Goal: Book appointment/travel/reservation

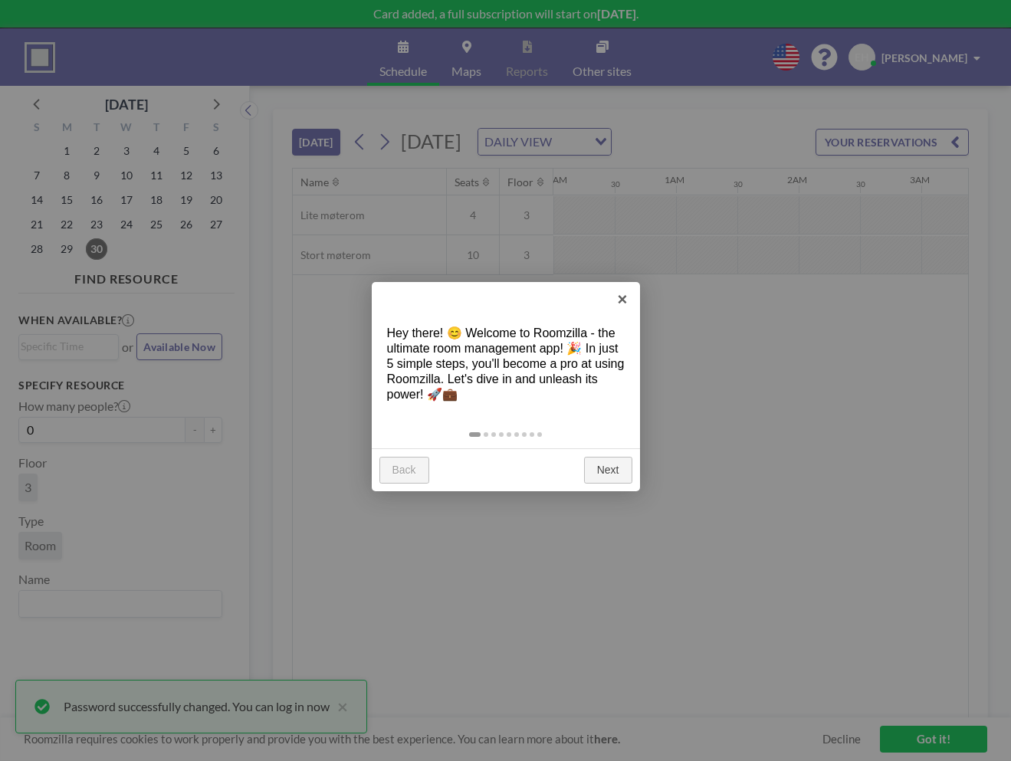
scroll to position [0, 1778]
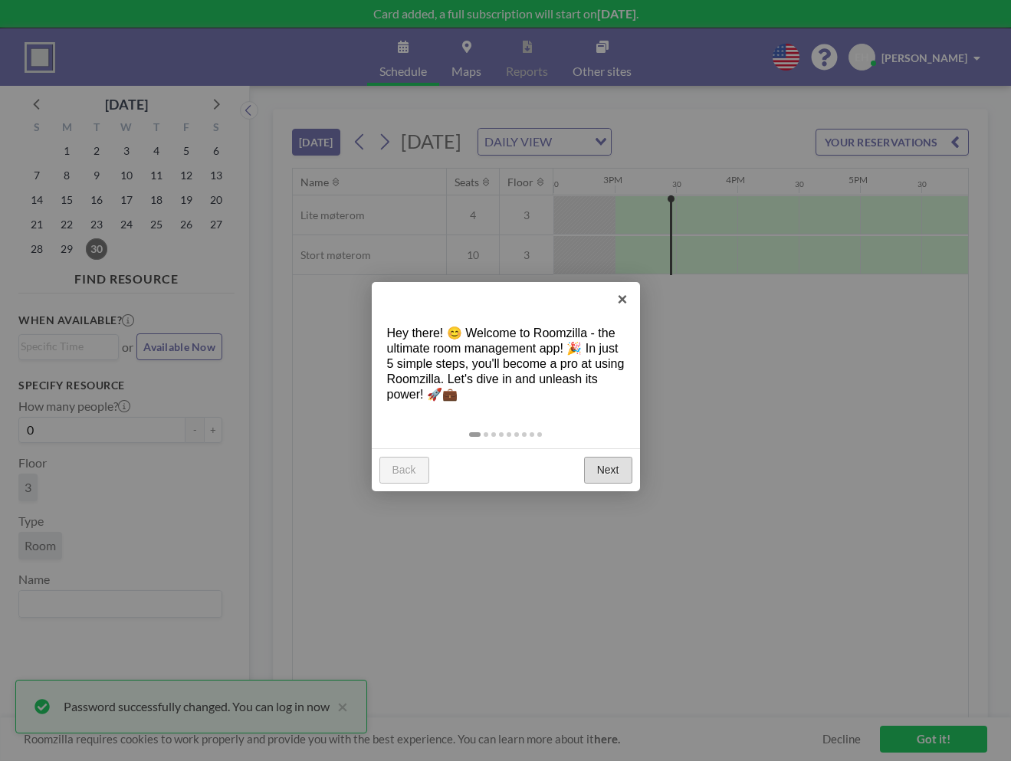
click at [602, 470] on link "Next" at bounding box center [608, 471] width 48 height 28
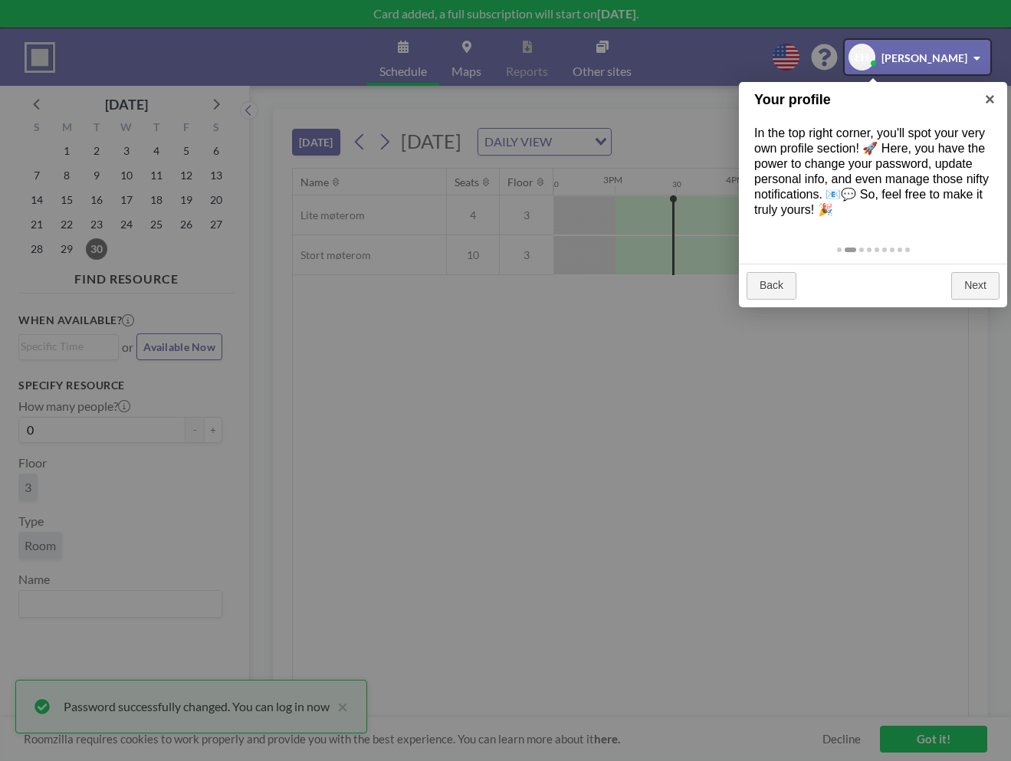
click at [917, 742] on div at bounding box center [505, 380] width 1011 height 761
click at [937, 746] on div at bounding box center [505, 380] width 1011 height 761
click at [914, 55] on div at bounding box center [918, 57] width 146 height 34
click at [635, 53] on div at bounding box center [505, 380] width 1011 height 761
click at [487, 18] on div at bounding box center [505, 380] width 1011 height 761
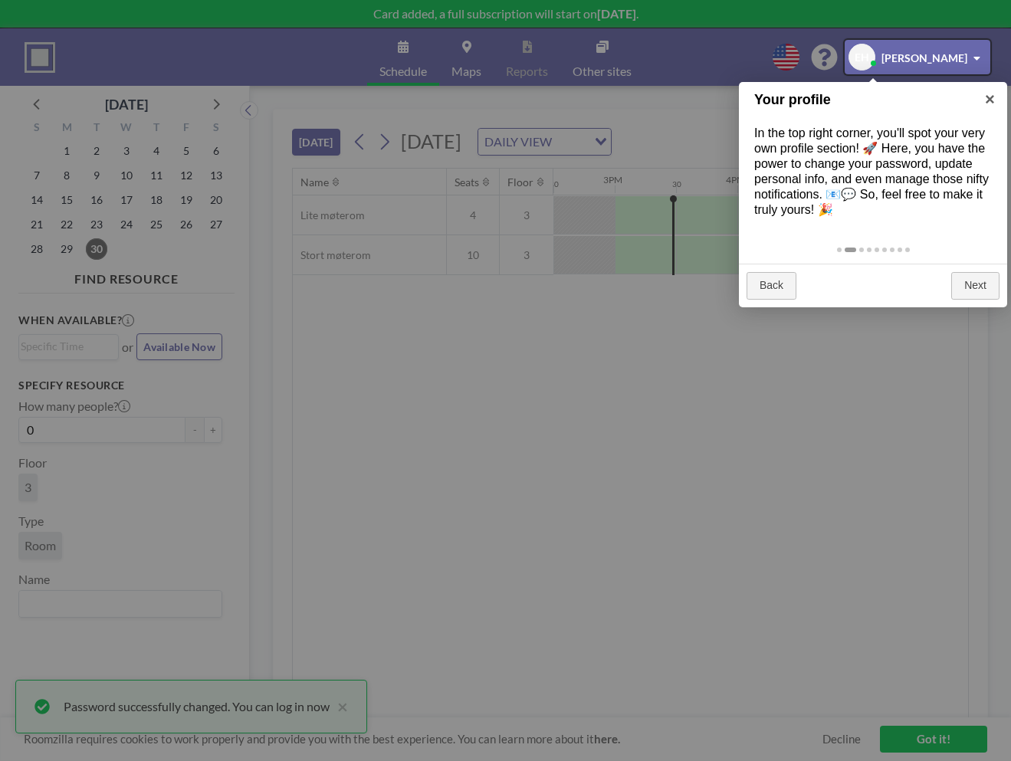
click at [180, 712] on div at bounding box center [505, 380] width 1011 height 761
click at [845, 628] on div at bounding box center [505, 380] width 1011 height 761
click at [920, 743] on div at bounding box center [505, 380] width 1011 height 761
click at [914, 743] on div at bounding box center [505, 380] width 1011 height 761
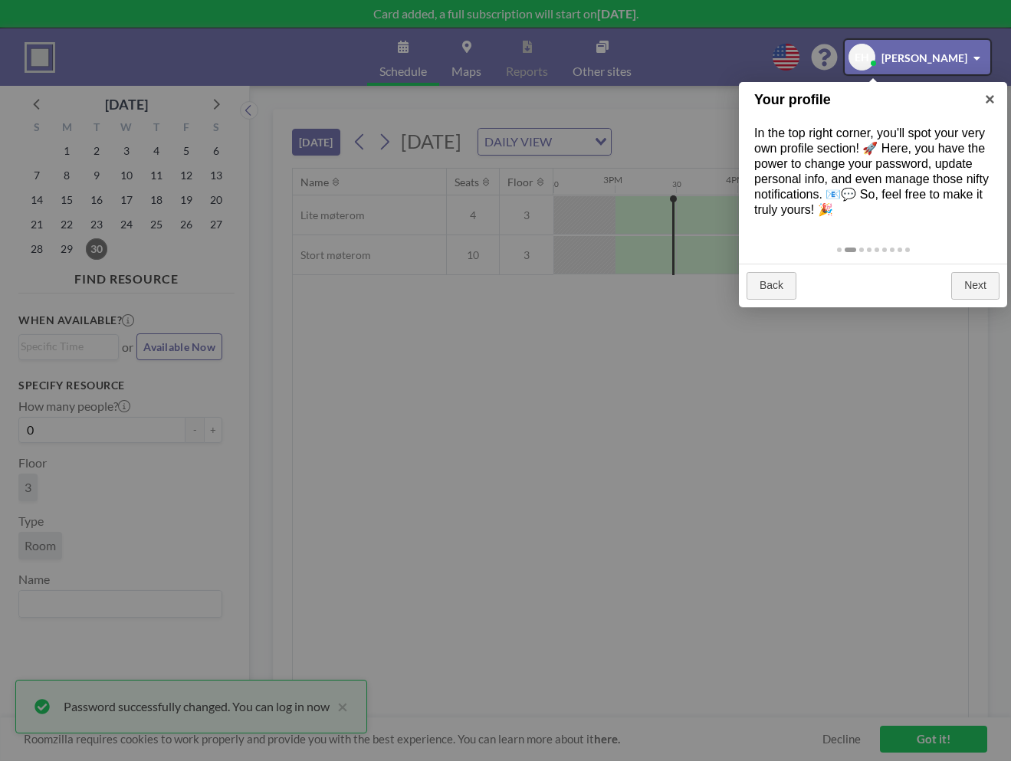
drag, startPoint x: 914, startPoint y: 743, endPoint x: 872, endPoint y: 689, distance: 68.4
click at [895, 717] on div at bounding box center [505, 380] width 1011 height 761
click at [912, 47] on div at bounding box center [918, 57] width 146 height 34
click at [977, 58] on div at bounding box center [918, 57] width 146 height 34
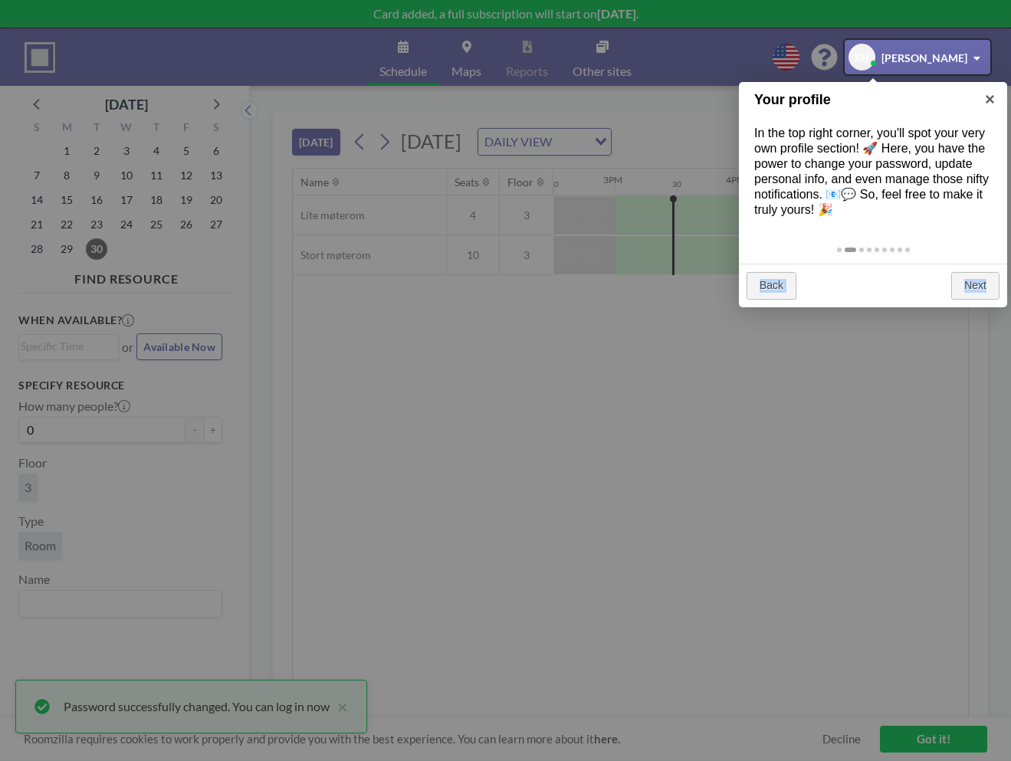
click at [931, 58] on div at bounding box center [918, 57] width 146 height 34
click at [873, 61] on div at bounding box center [918, 57] width 146 height 34
drag, startPoint x: 874, startPoint y: 56, endPoint x: 692, endPoint y: 36, distance: 182.7
click at [847, 47] on div at bounding box center [918, 57] width 146 height 34
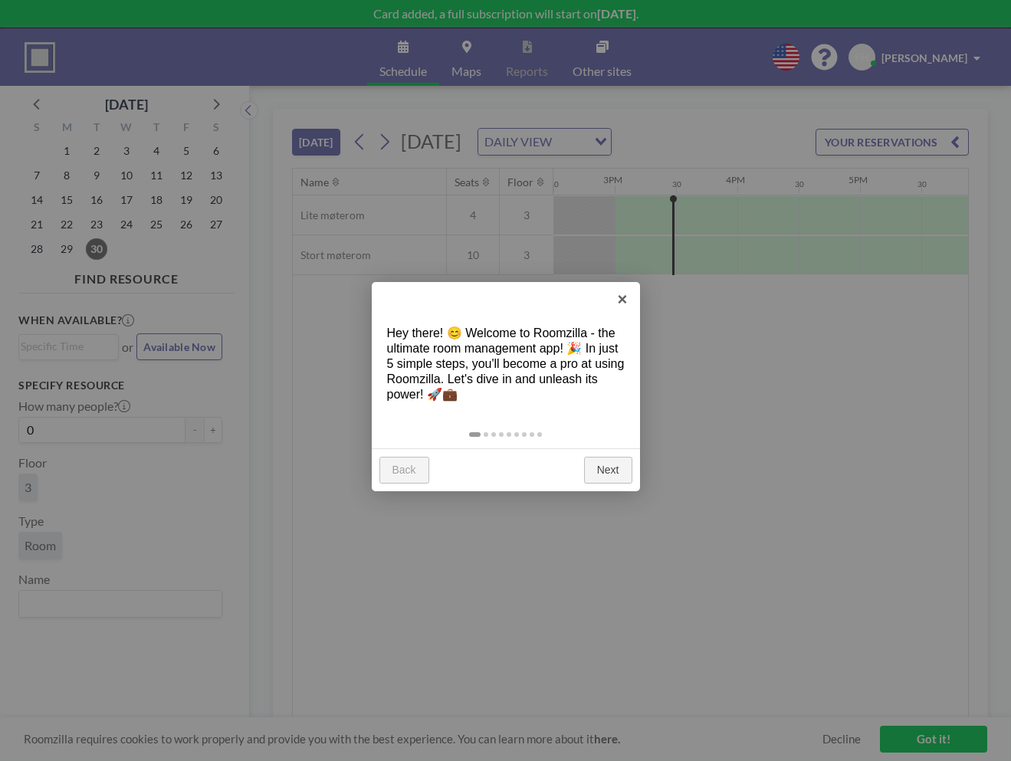
scroll to position [0, 1778]
click at [615, 469] on link "Next" at bounding box center [608, 471] width 48 height 28
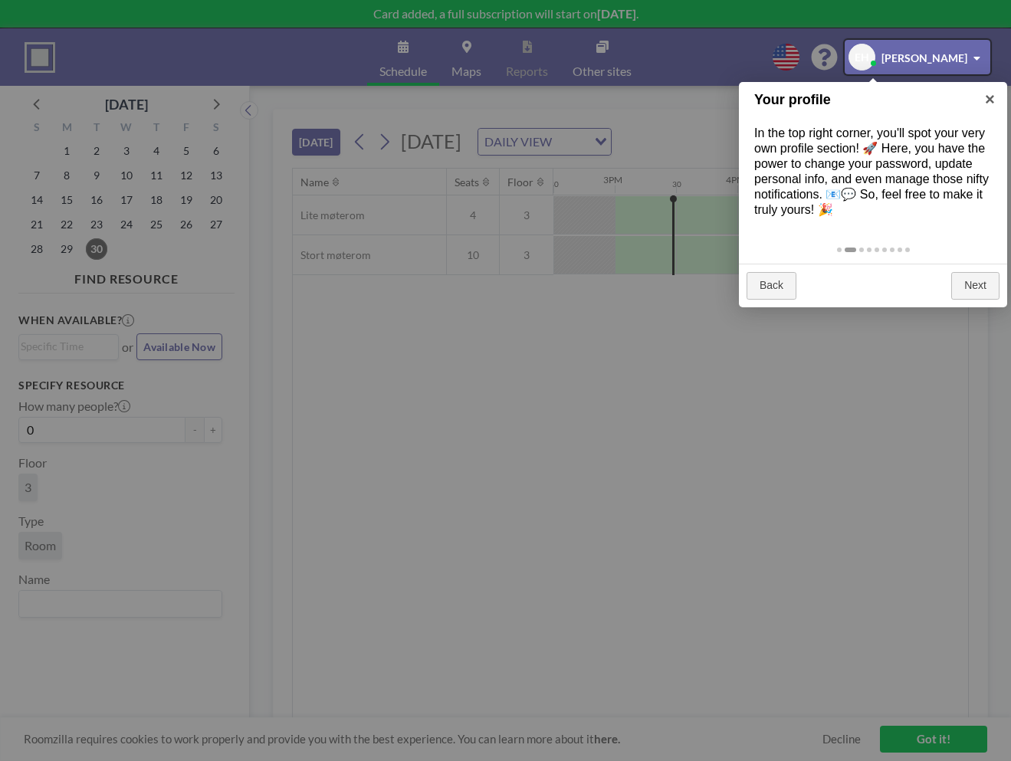
click at [615, 470] on div at bounding box center [505, 380] width 1011 height 761
drag, startPoint x: 492, startPoint y: 366, endPoint x: 446, endPoint y: 378, distance: 47.4
click at [492, 367] on div at bounding box center [505, 380] width 1011 height 761
click at [130, 293] on div at bounding box center [505, 380] width 1011 height 761
click at [582, 372] on div at bounding box center [505, 380] width 1011 height 761
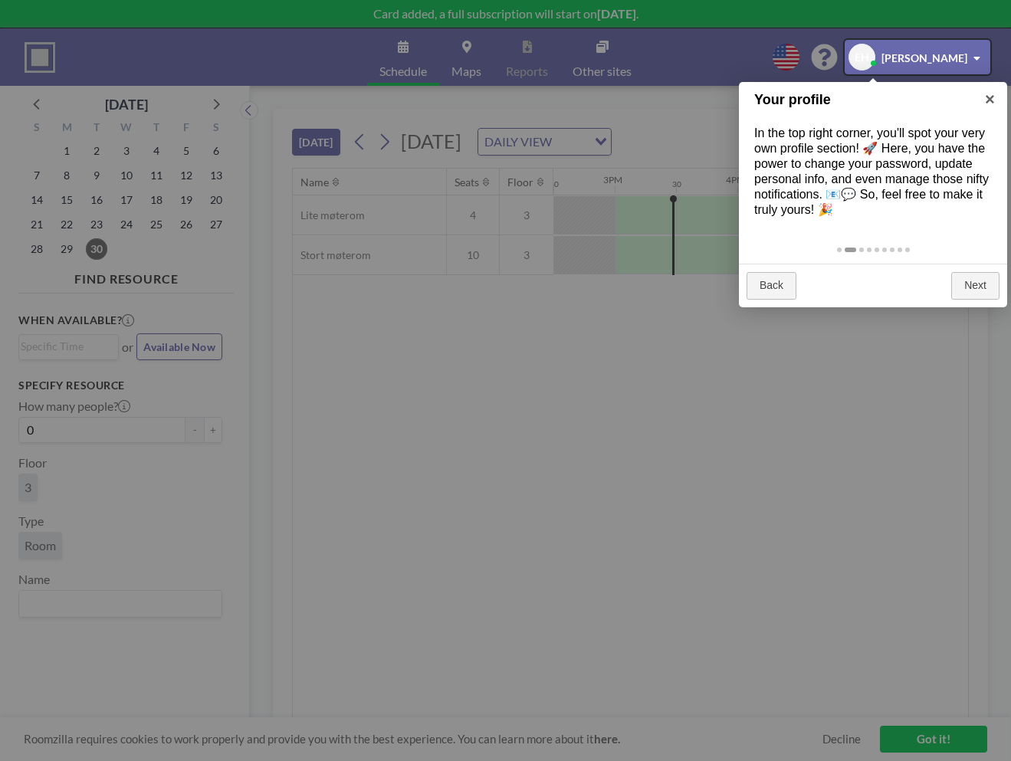
drag, startPoint x: 919, startPoint y: 723, endPoint x: 914, endPoint y: 731, distance: 9.6
click at [921, 724] on div at bounding box center [505, 380] width 1011 height 761
click at [913, 743] on div at bounding box center [505, 380] width 1011 height 761
click at [914, 737] on div at bounding box center [505, 380] width 1011 height 761
click at [917, 737] on div at bounding box center [505, 380] width 1011 height 761
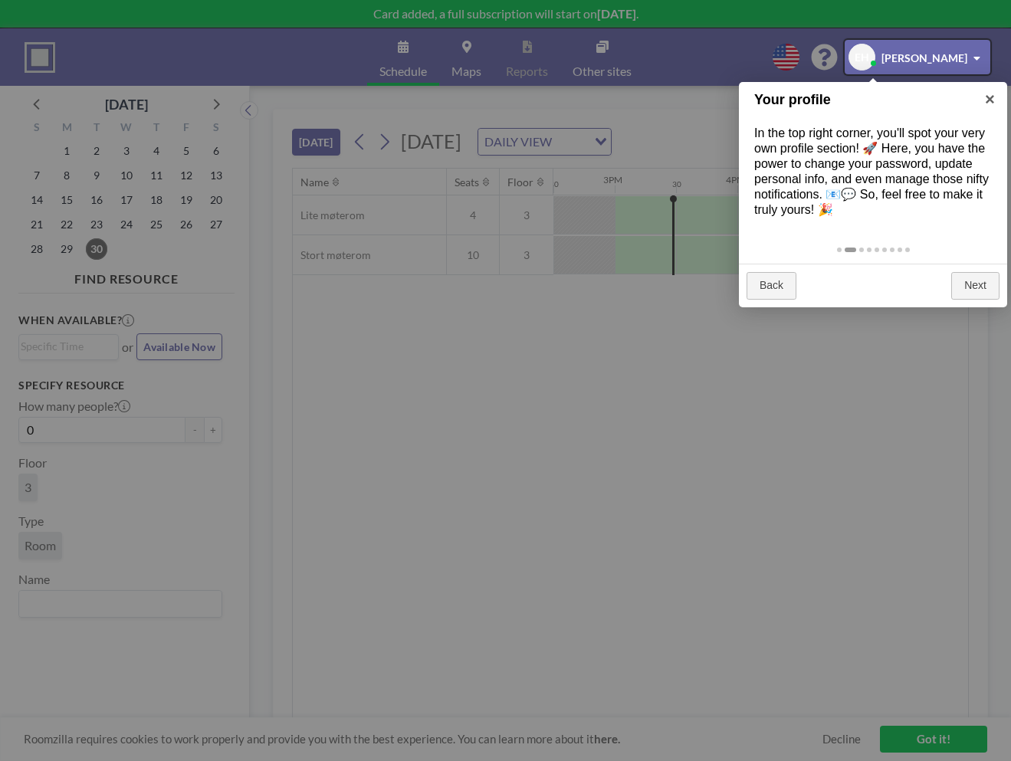
click at [917, 737] on div at bounding box center [505, 380] width 1011 height 761
drag, startPoint x: 916, startPoint y: 723, endPoint x: 802, endPoint y: 635, distance: 143.7
click at [841, 665] on div at bounding box center [505, 380] width 1011 height 761
drag, startPoint x: 615, startPoint y: 435, endPoint x: 572, endPoint y: 394, distance: 59.6
click at [573, 412] on div at bounding box center [505, 380] width 1011 height 761
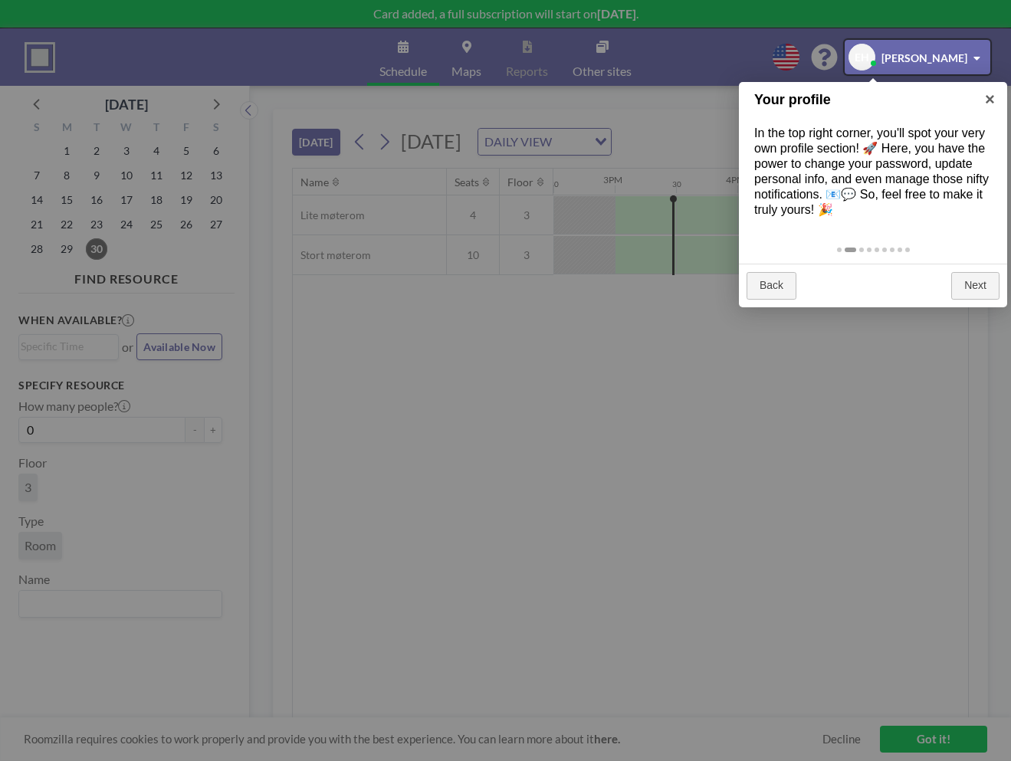
click at [342, 133] on div at bounding box center [505, 380] width 1011 height 761
click at [901, 52] on div at bounding box center [918, 57] width 146 height 34
click at [560, 2] on div at bounding box center [505, 380] width 1011 height 761
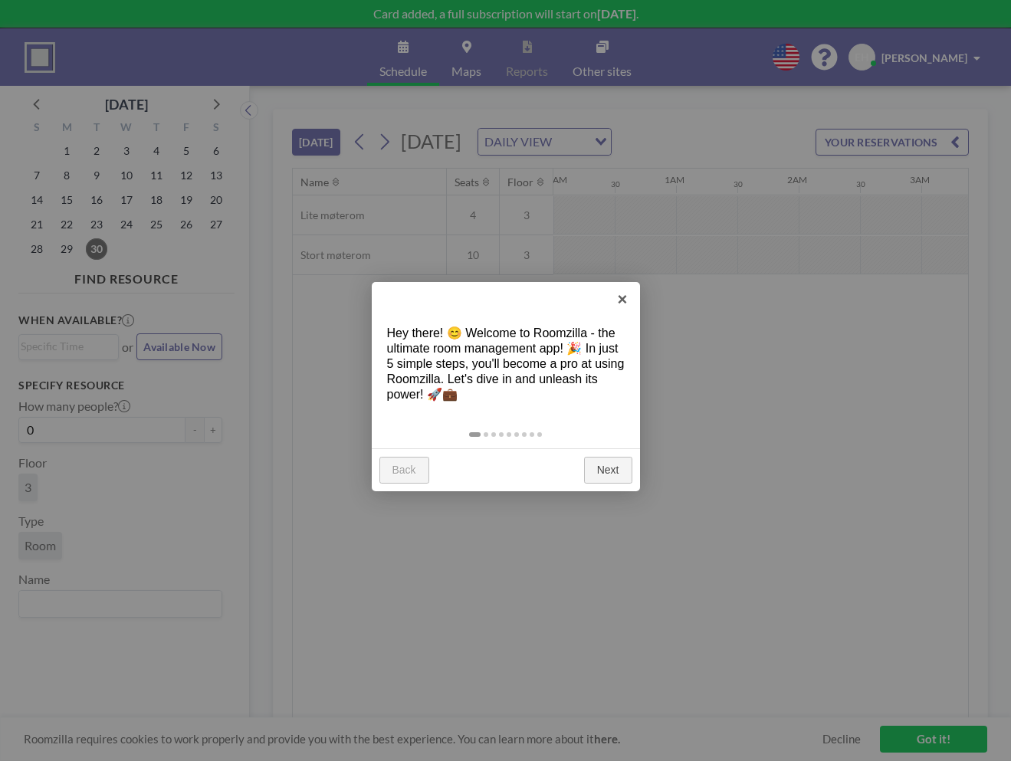
scroll to position [0, 1778]
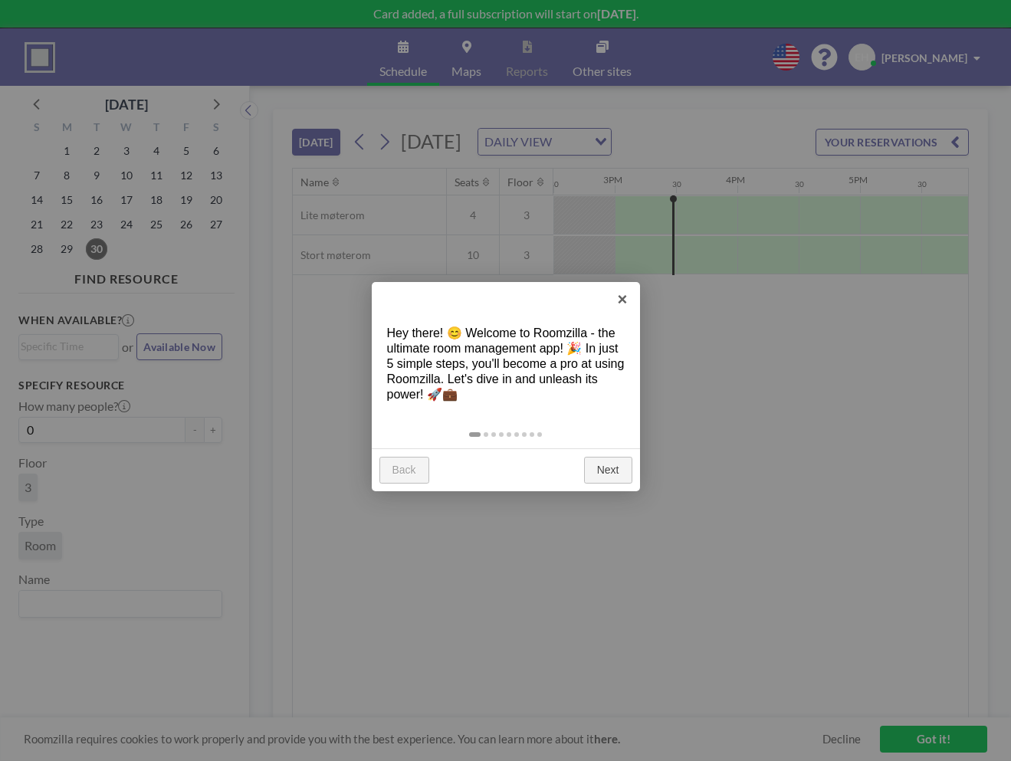
click at [388, 466] on link "Back" at bounding box center [404, 471] width 50 height 28
click at [623, 301] on link "×" at bounding box center [622, 299] width 34 height 34
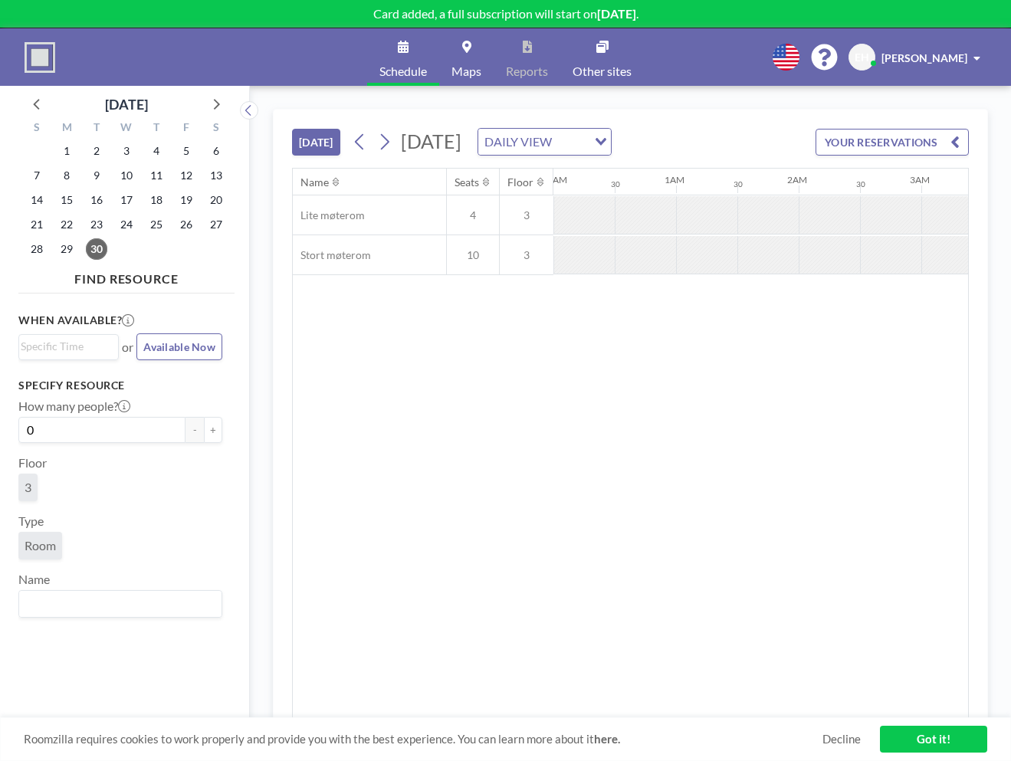
scroll to position [0, 1778]
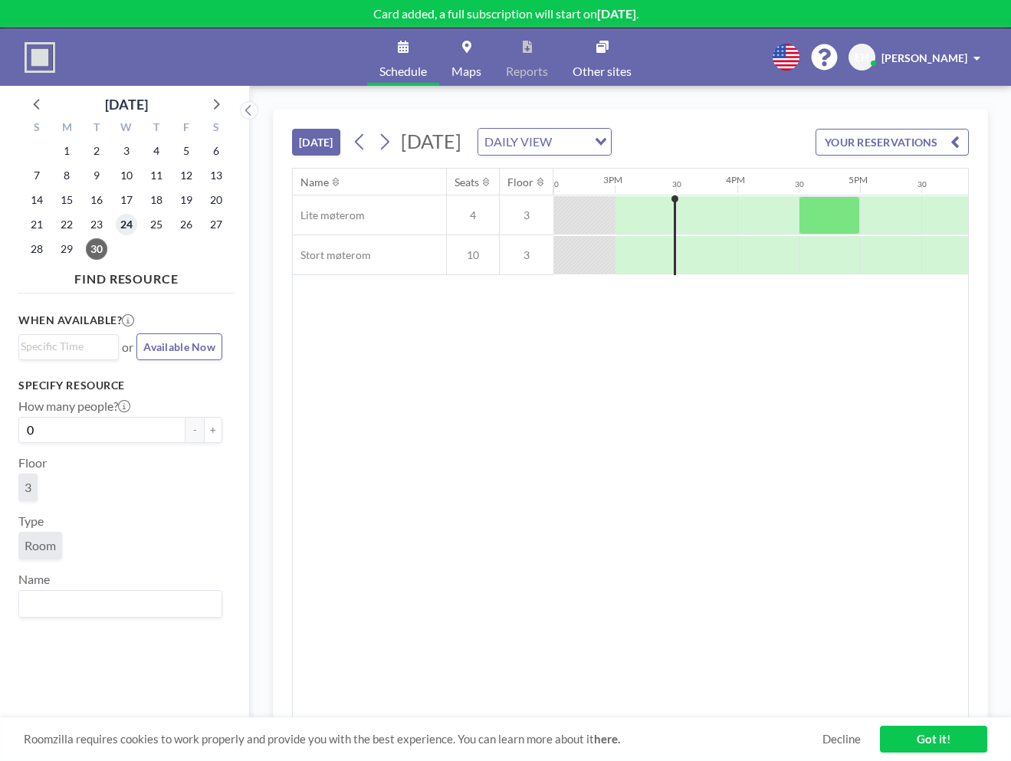
click at [124, 227] on span "24" at bounding box center [126, 224] width 21 height 21
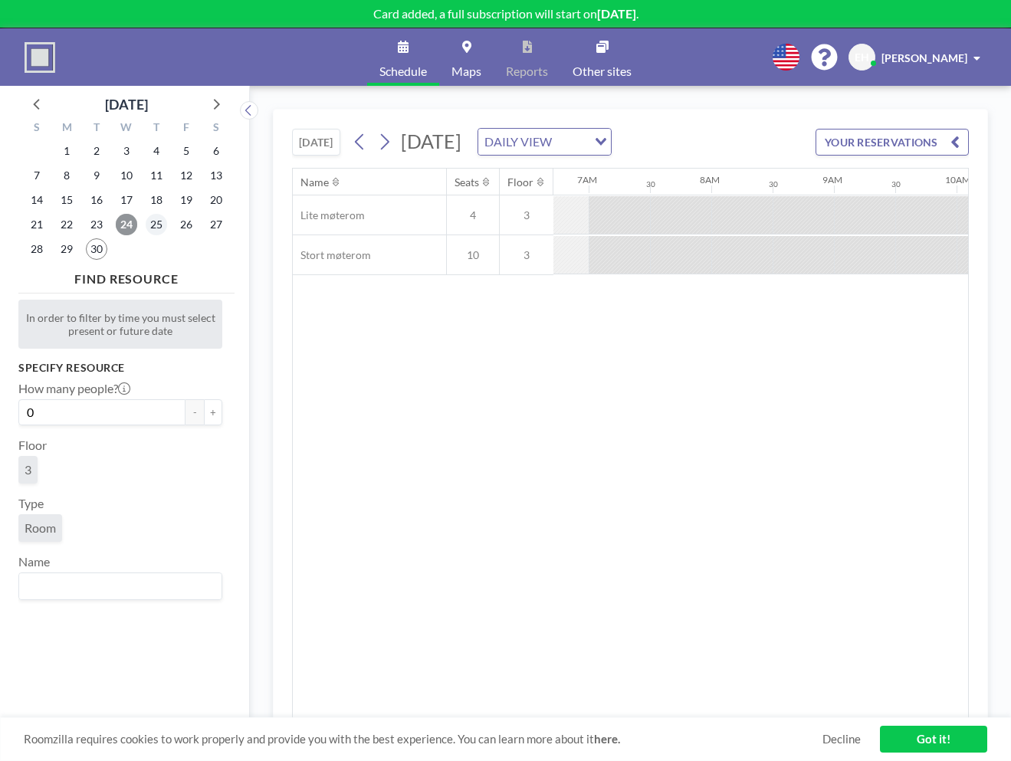
scroll to position [0, 920]
click at [149, 224] on span "25" at bounding box center [156, 224] width 21 height 21
click at [218, 106] on icon at bounding box center [217, 104] width 6 height 11
click at [38, 179] on span "5" at bounding box center [36, 175] width 21 height 21
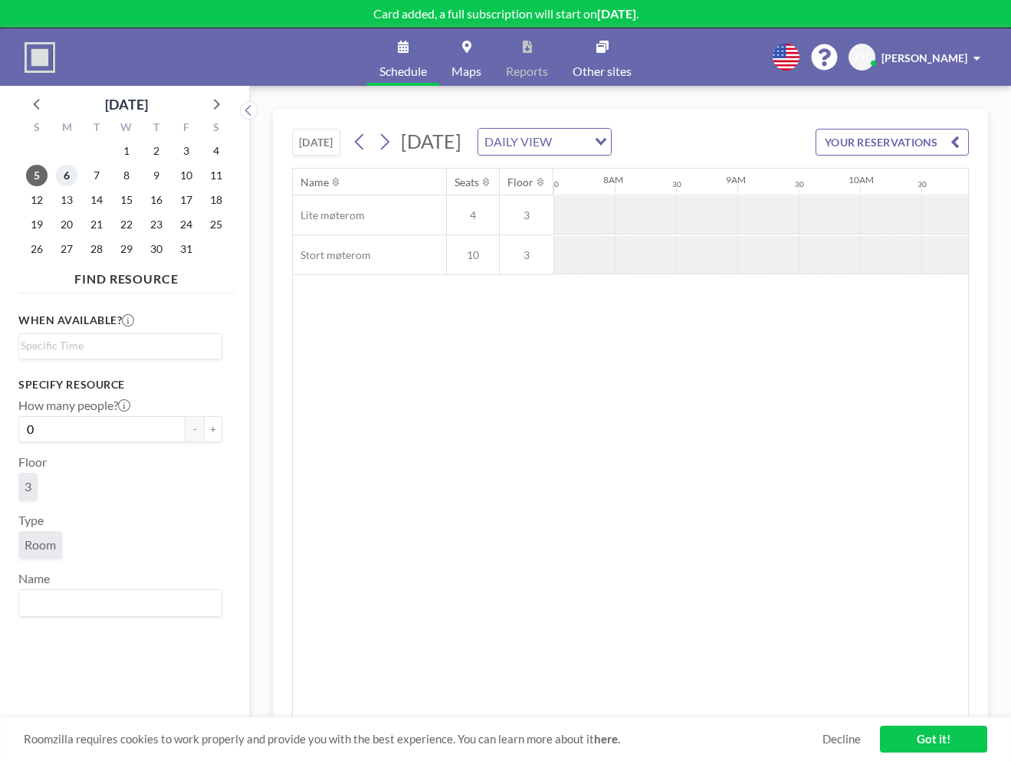
click at [66, 176] on span "6" at bounding box center [66, 175] width 21 height 21
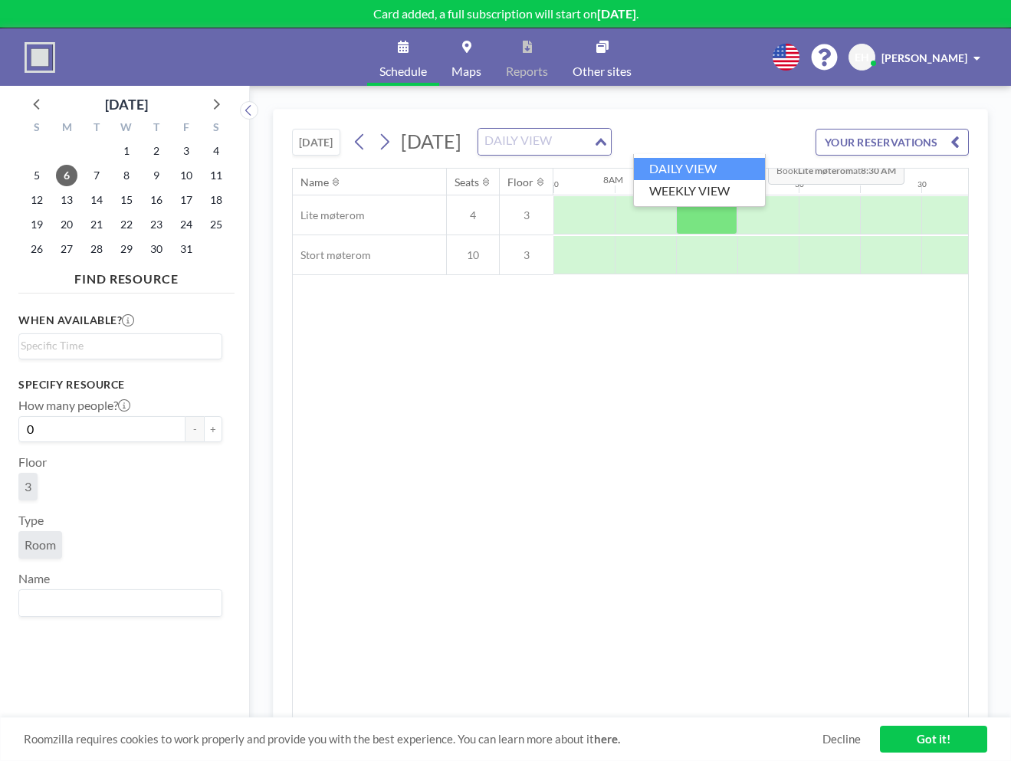
click at [606, 143] on icon "Search for option" at bounding box center [601, 142] width 11 height 8
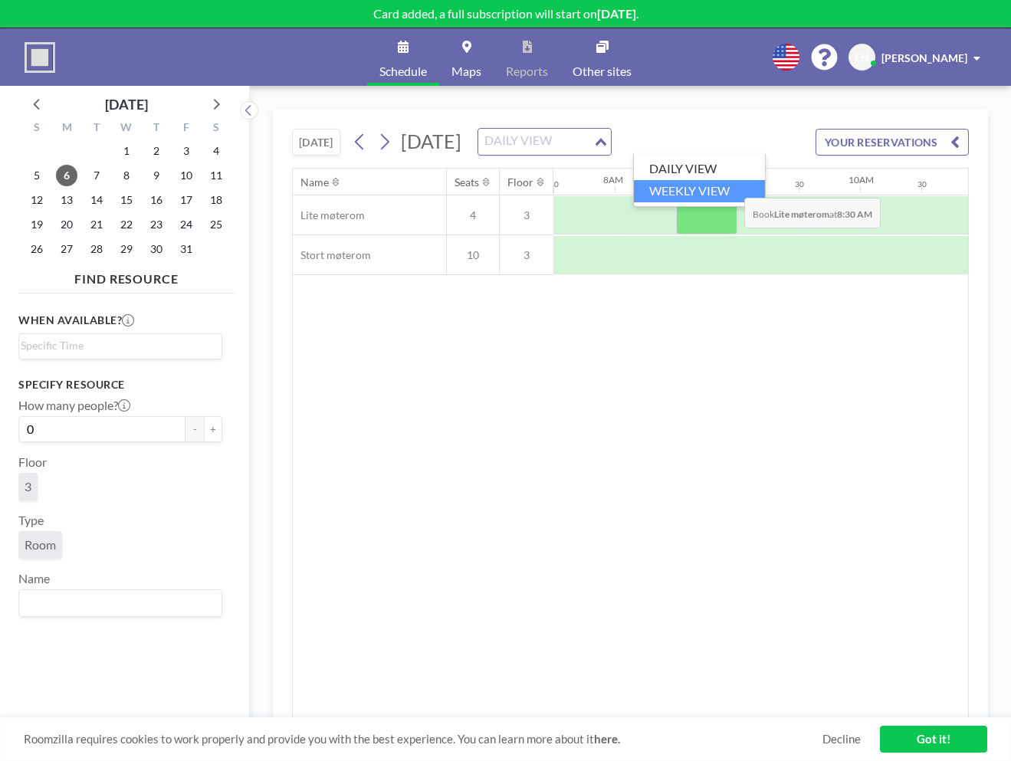
click at [732, 186] on li "WEEKLY VIEW" at bounding box center [699, 191] width 131 height 22
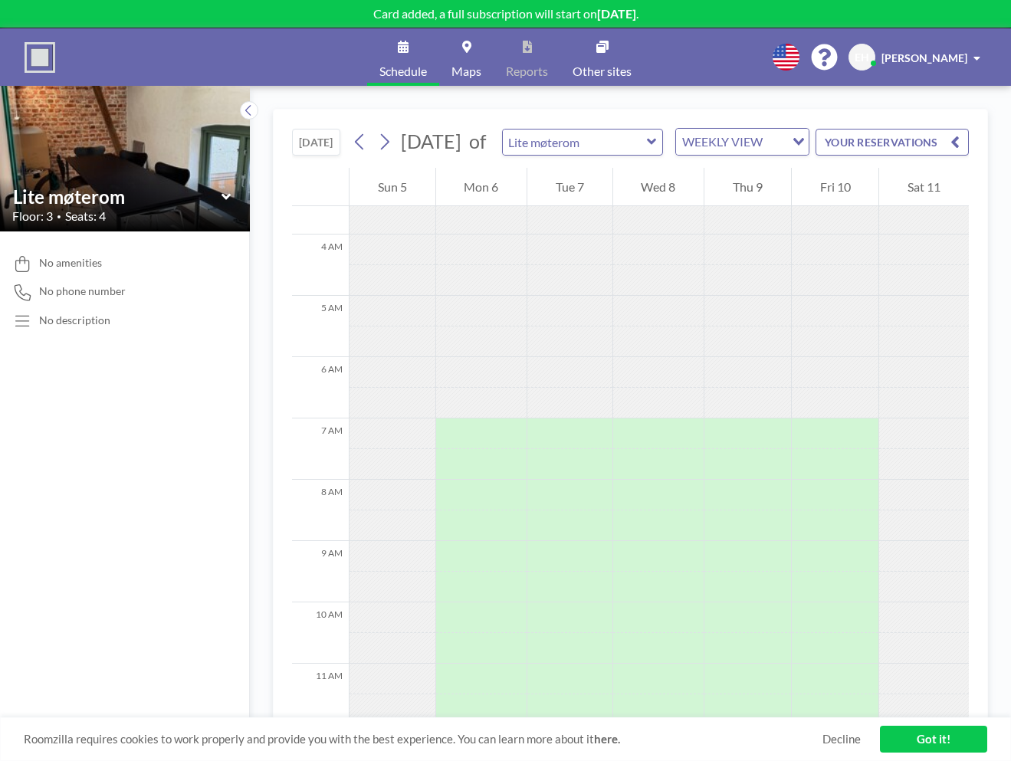
scroll to position [0, 0]
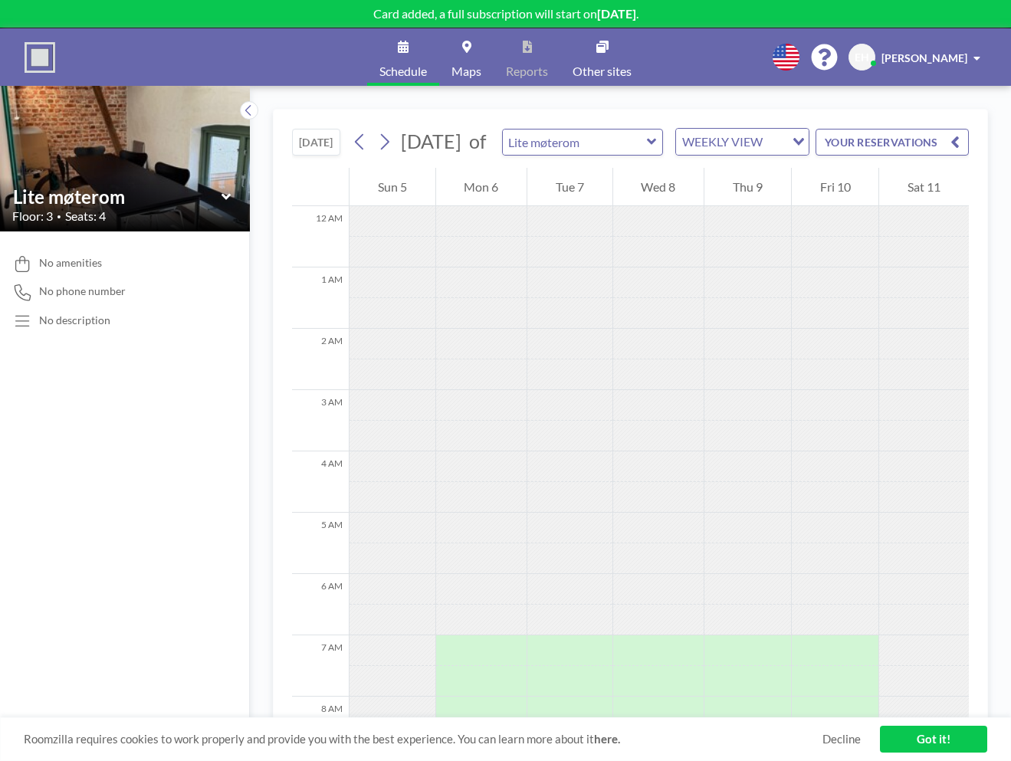
click at [657, 154] on div "Lite møterom" at bounding box center [582, 142] width 161 height 27
click at [654, 145] on icon at bounding box center [650, 142] width 9 height 6
click at [652, 149] on icon at bounding box center [652, 141] width 10 height 15
type input "Lite møterom"
click at [652, 145] on icon at bounding box center [650, 142] width 9 height 6
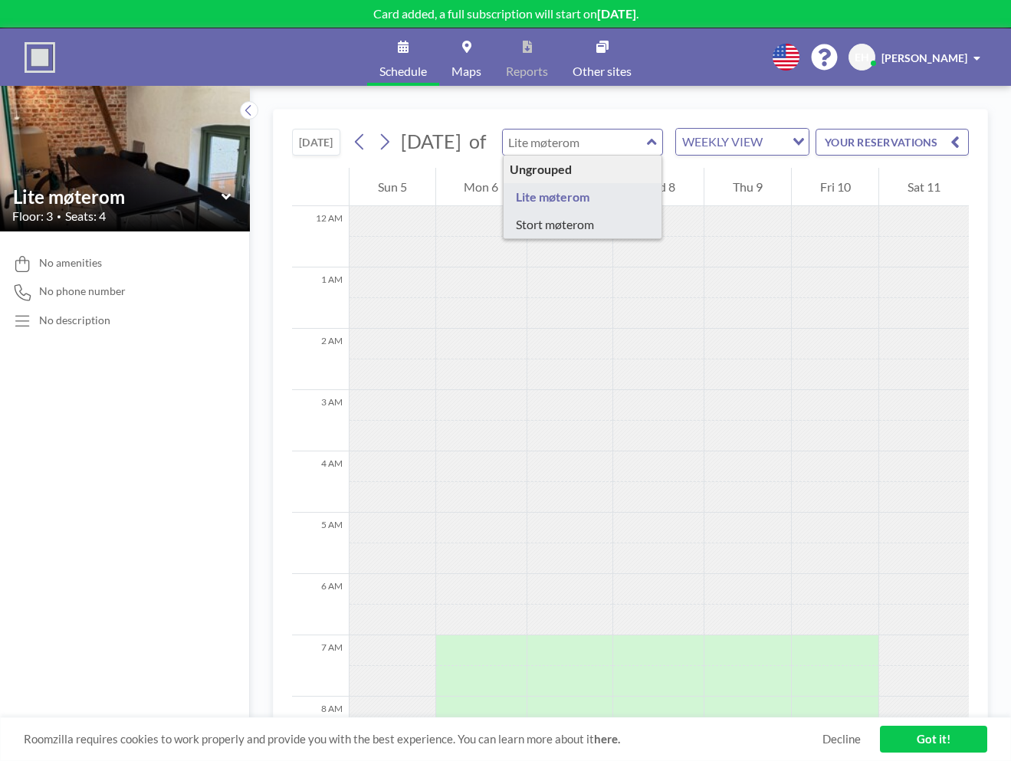
type input "Stort møterom"
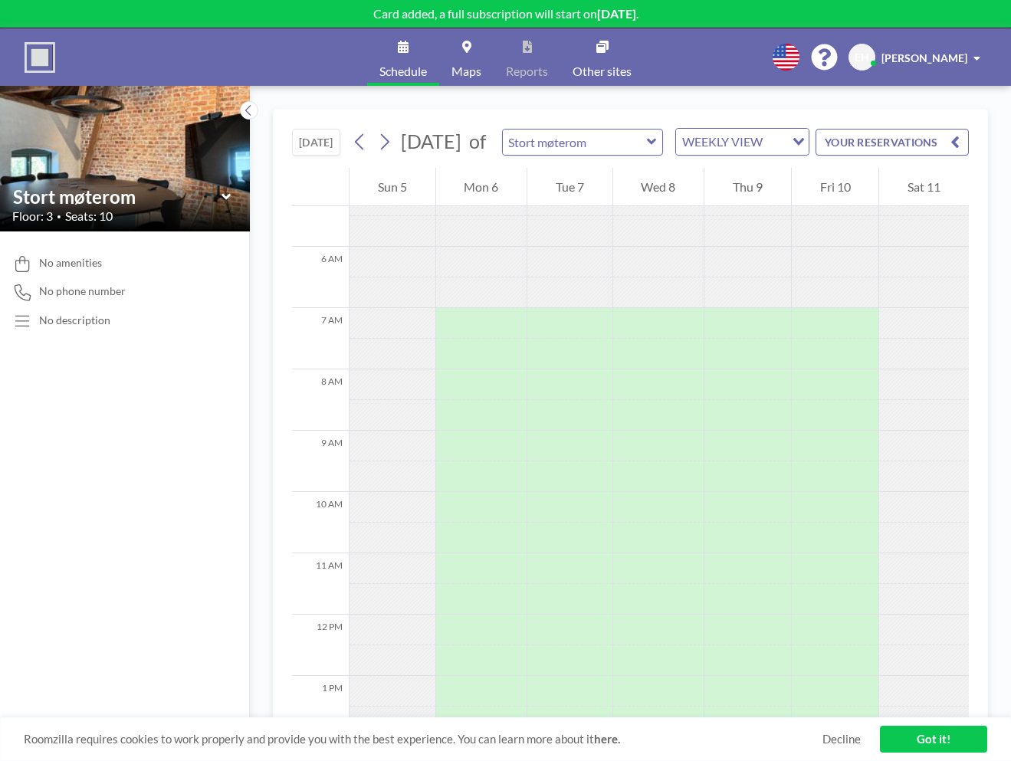
scroll to position [283, 0]
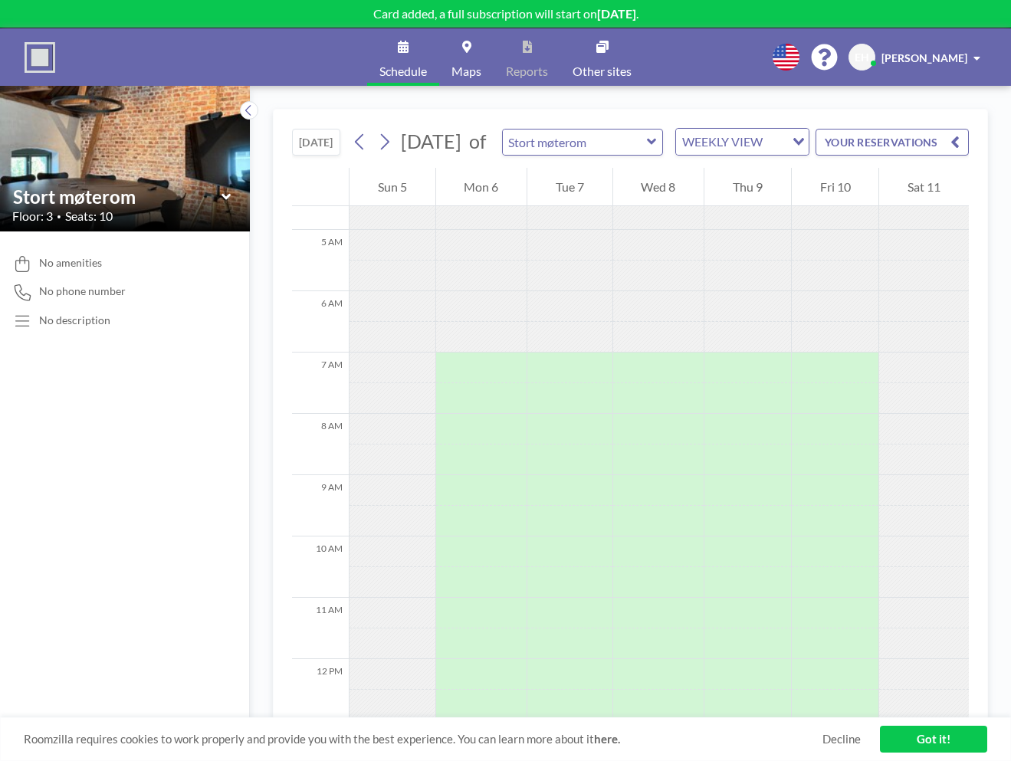
click at [473, 322] on div at bounding box center [481, 306] width 91 height 31
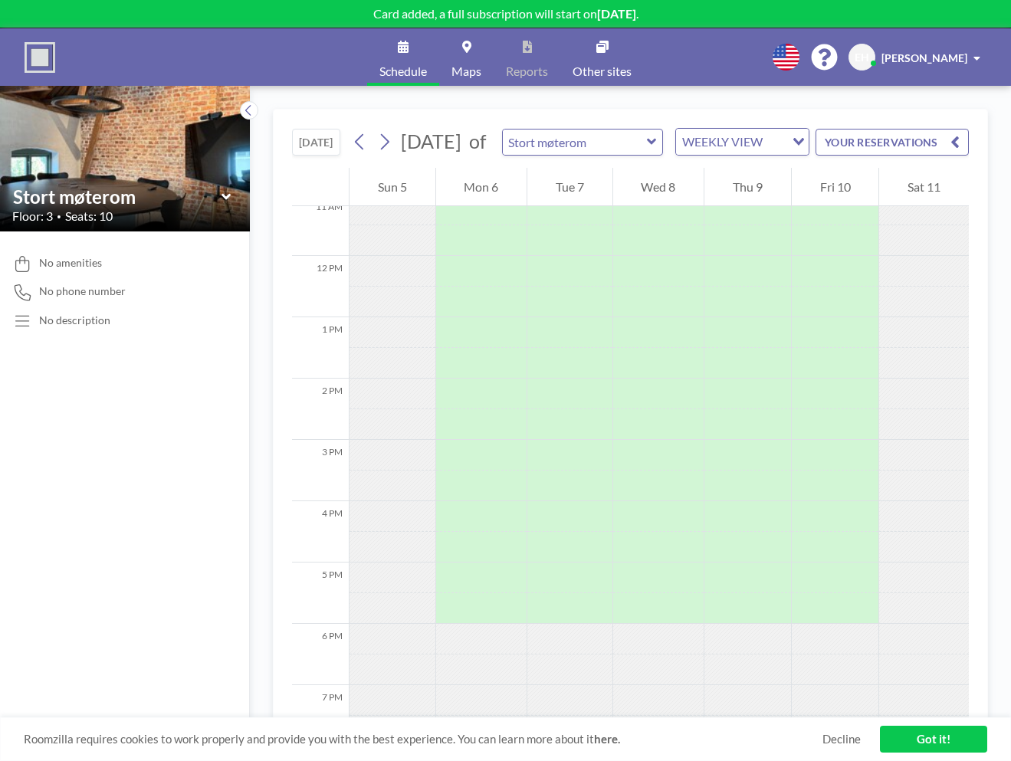
scroll to position [684, 0]
click at [363, 150] on icon at bounding box center [359, 142] width 8 height 16
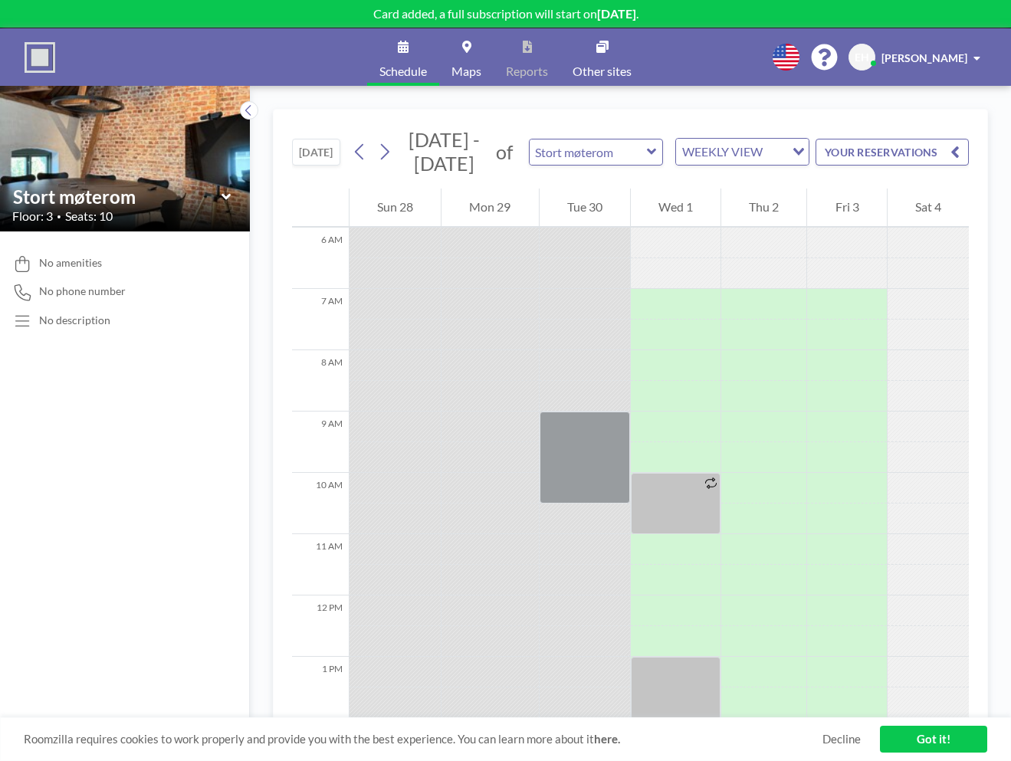
scroll to position [367, 0]
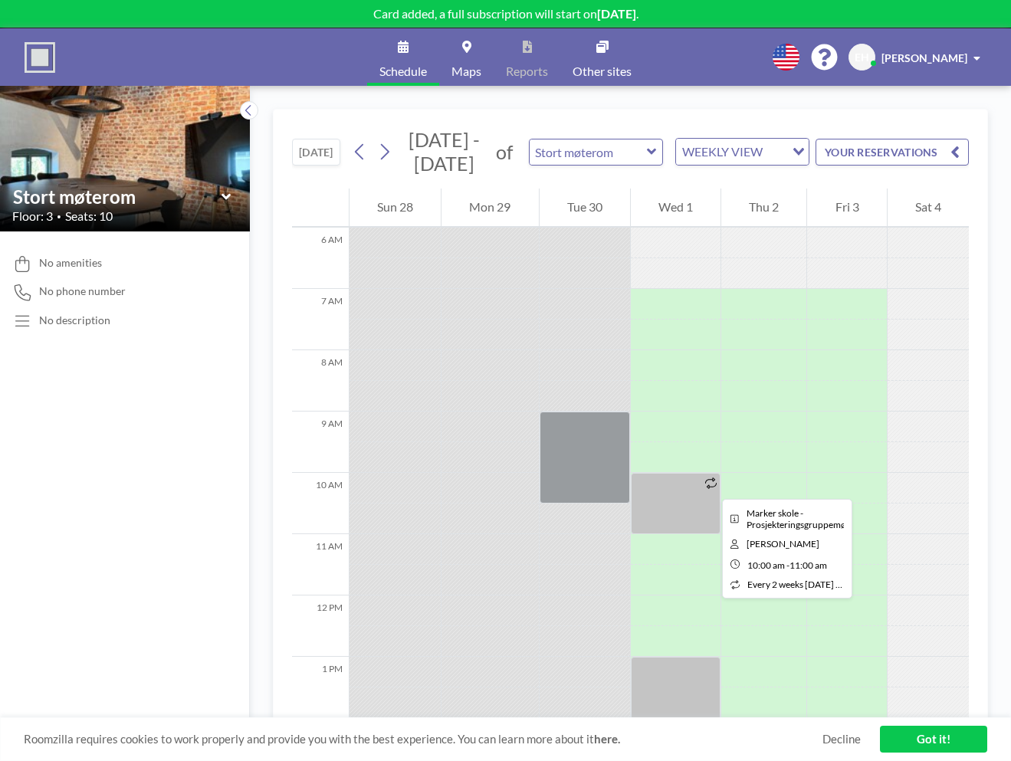
click at [710, 485] on icon at bounding box center [710, 482] width 11 height 11
